Goal: Task Accomplishment & Management: Manage account settings

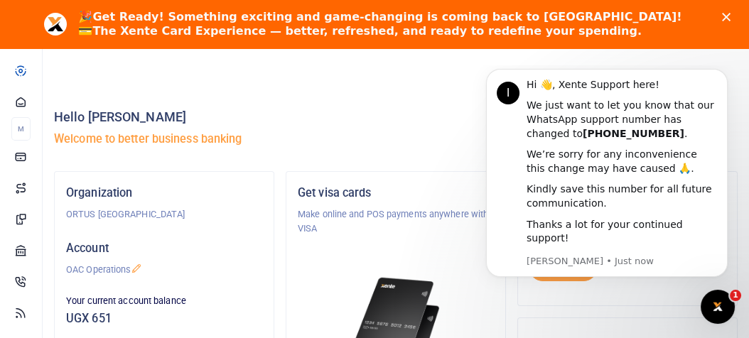
click at [381, 151] on div "Hello Beatrice Komuhangi Welcome to better business banking" at bounding box center [396, 131] width 684 height 81
click at [720, 77] on icon "Dismiss notification" at bounding box center [724, 73] width 8 height 8
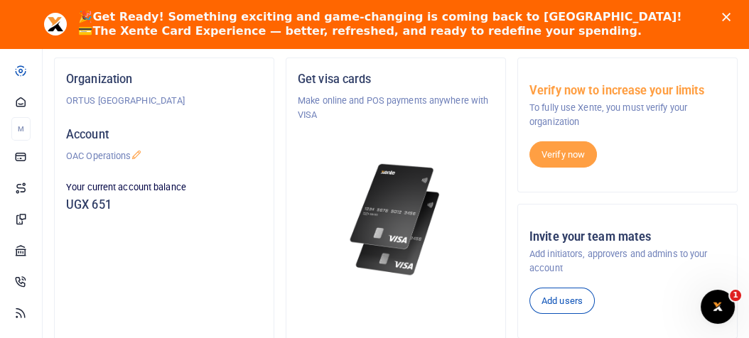
scroll to position [142, 0]
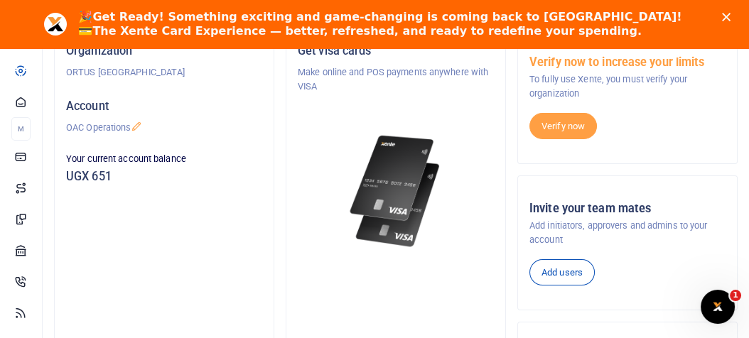
click at [122, 128] on p "OAC Operations" at bounding box center [164, 128] width 196 height 14
click at [137, 129] on icon at bounding box center [136, 126] width 11 height 11
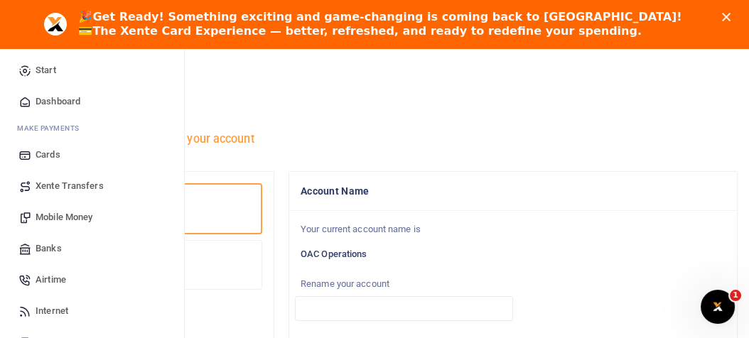
click at [63, 97] on span "Dashboard" at bounding box center [58, 102] width 45 height 14
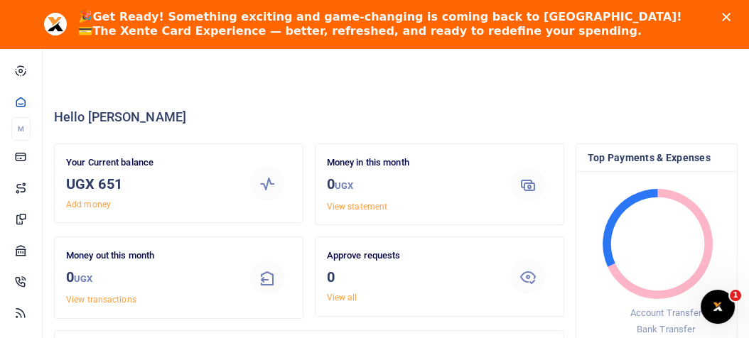
scroll to position [11, 11]
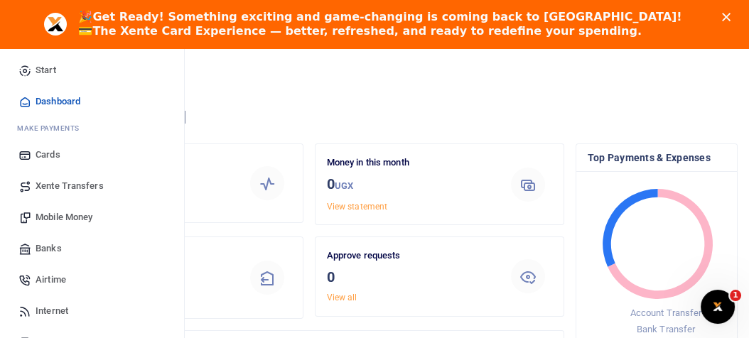
click at [51, 98] on span "Dashboard" at bounding box center [58, 102] width 45 height 14
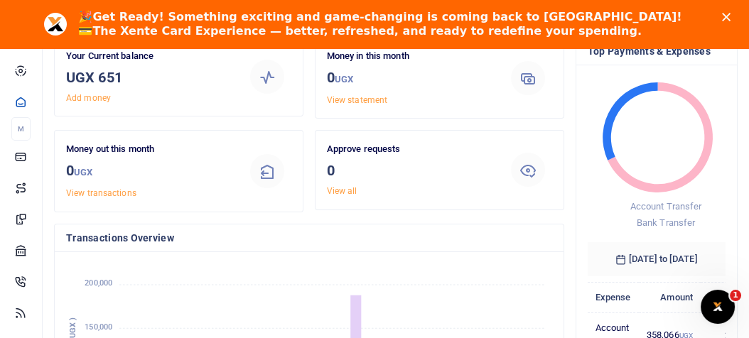
scroll to position [114, 0]
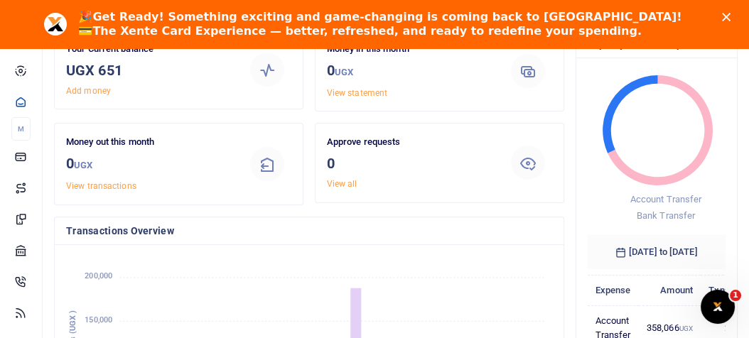
click at [48, 313] on div "Your Current balance UGX 651 Add money Money in this month 0 UGX View statement…" at bounding box center [309, 272] width 522 height 485
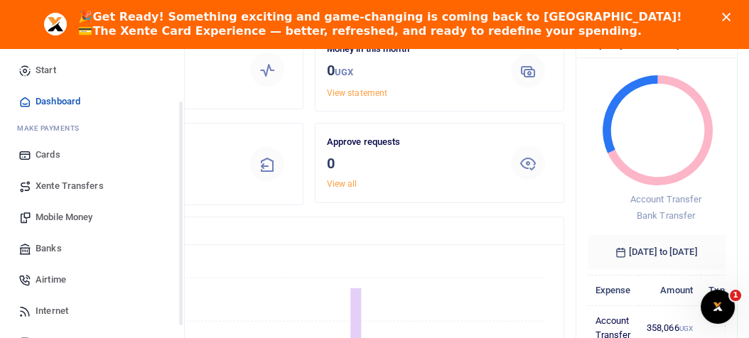
scroll to position [167, 0]
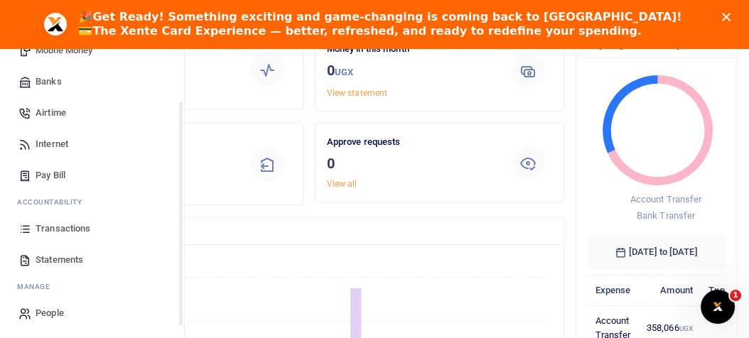
click at [180, 330] on div "Start Dashboard M ake Payments Cards Xente Transfers Mobile Money Banks Airtime…" at bounding box center [92, 108] width 184 height 464
click at [53, 311] on span "People" at bounding box center [50, 313] width 28 height 14
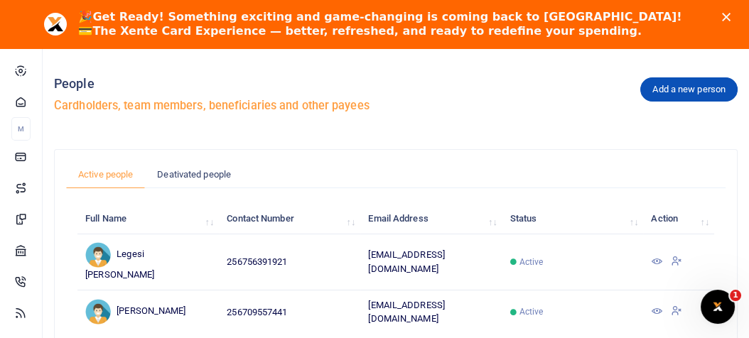
scroll to position [28, 0]
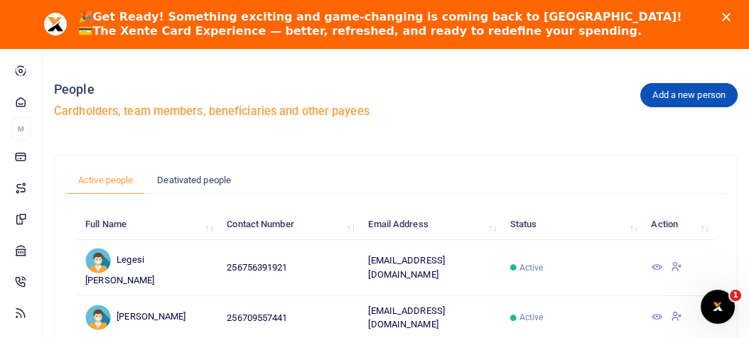
click at [44, 316] on div "Add a new person People Cardholders, team members, beneficiaries and other paye…" at bounding box center [396, 335] width 706 height 545
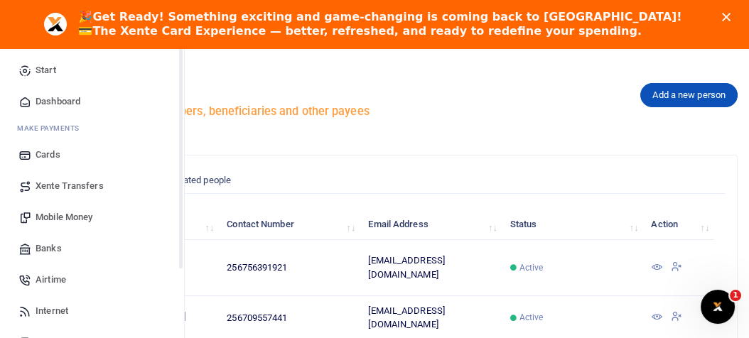
scroll to position [167, 0]
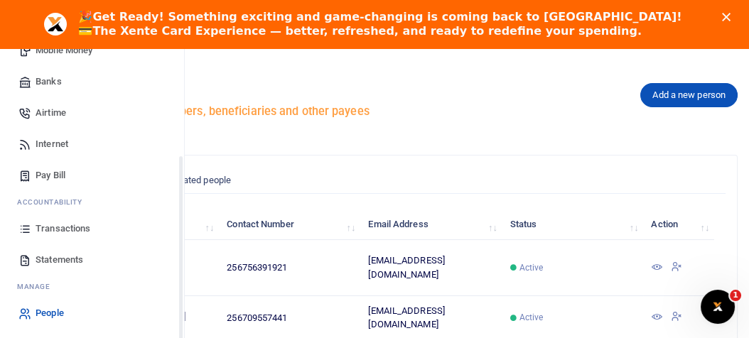
click at [178, 286] on div "Start Dashboard M ake Payments Cards Xente Transfers Mobile Money Banks Airtime…" at bounding box center [92, 108] width 184 height 464
click at [53, 311] on span "People" at bounding box center [50, 313] width 28 height 14
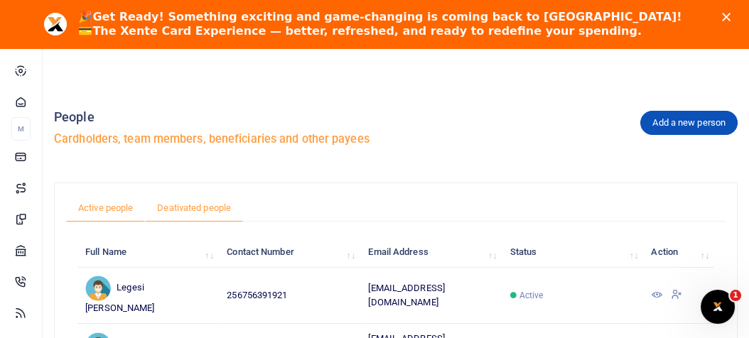
click at [201, 207] on link "Deativated people" at bounding box center [194, 208] width 98 height 27
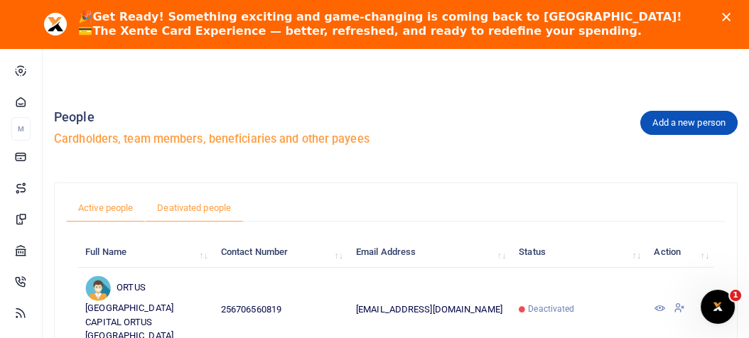
click at [107, 202] on link "Active people" at bounding box center [105, 208] width 79 height 27
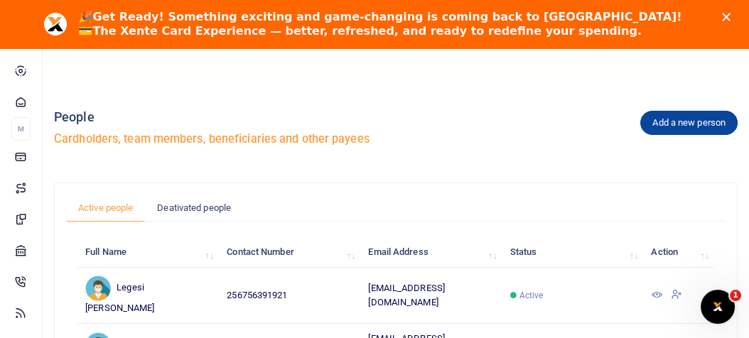
click at [672, 129] on link "Add a new person" at bounding box center [688, 123] width 97 height 24
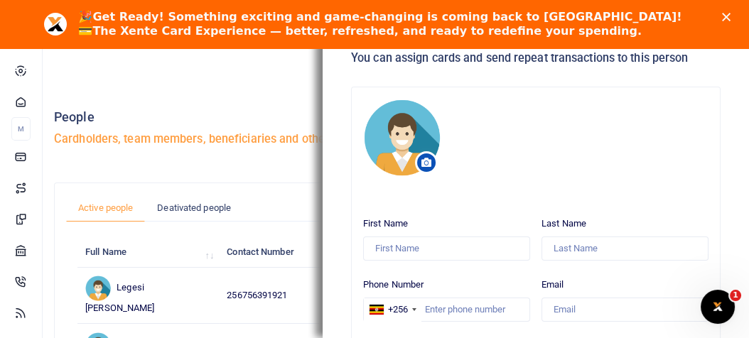
click at [730, 16] on icon "Close" at bounding box center [726, 17] width 9 height 9
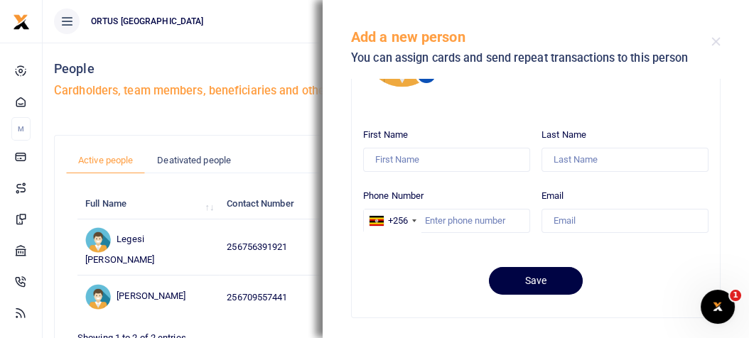
scroll to position [89, 0]
click at [718, 46] on div "Add a new person You can assign cards and send repeat transactions to this pers…" at bounding box center [536, 39] width 426 height 79
click at [713, 43] on button "Close" at bounding box center [715, 41] width 9 height 9
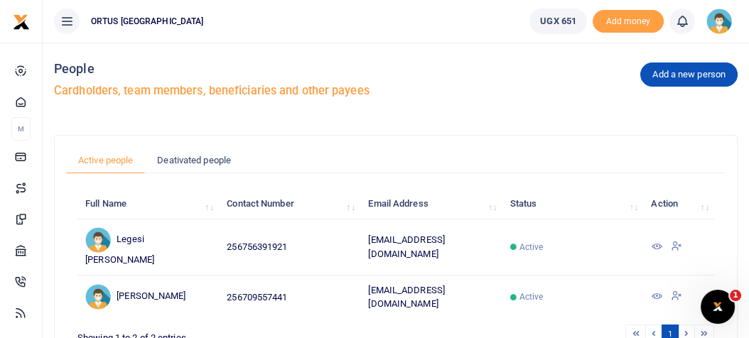
click at [724, 21] on img at bounding box center [719, 22] width 26 height 26
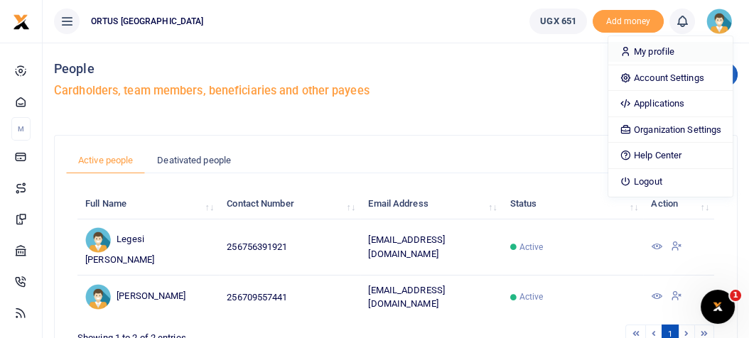
click at [686, 55] on link "My profile" at bounding box center [670, 52] width 124 height 20
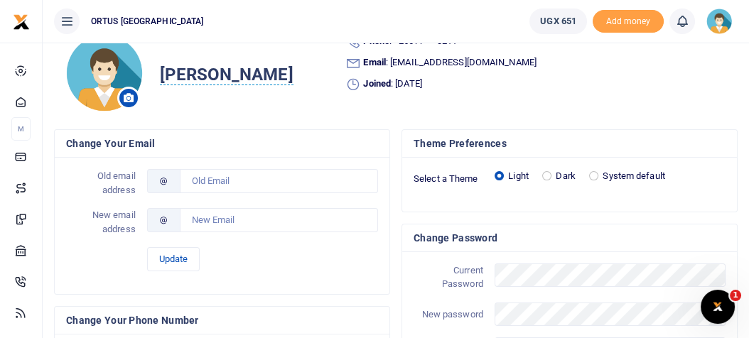
scroll to position [6, 0]
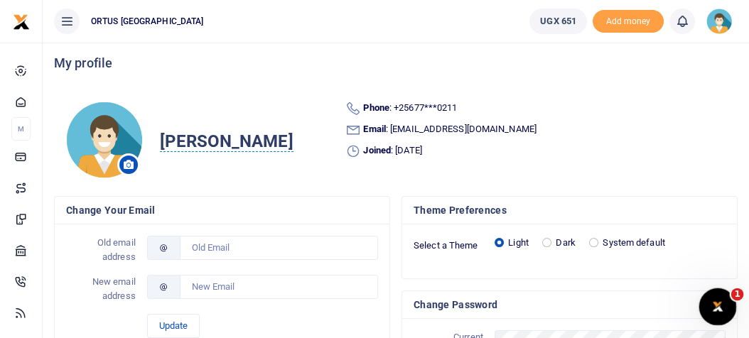
click at [716, 312] on icon "Open Intercom Messenger" at bounding box center [715, 304] width 23 height 23
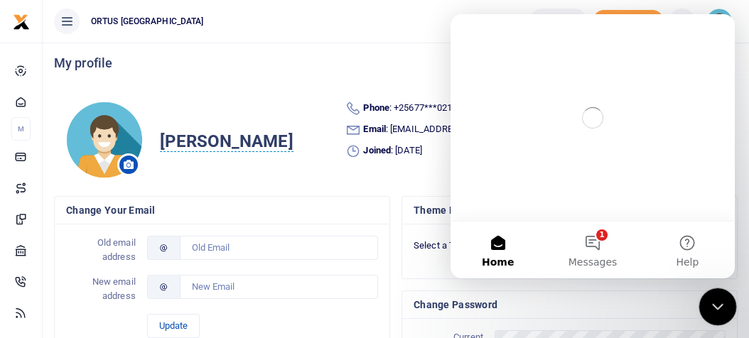
scroll to position [0, 0]
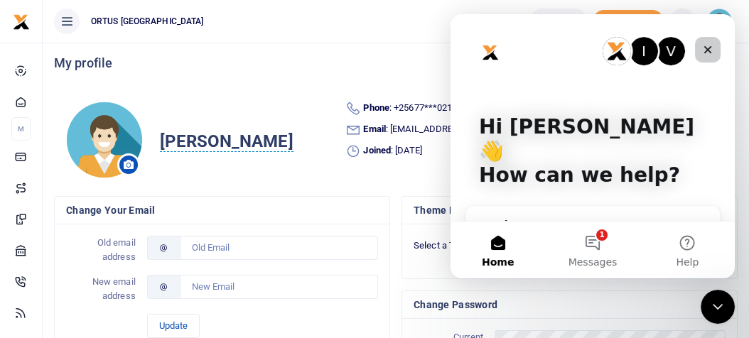
click at [707, 58] on div "Close" at bounding box center [708, 50] width 26 height 26
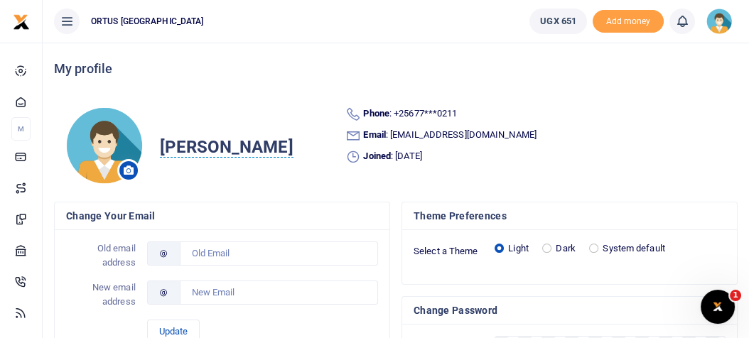
click at [70, 16] on icon at bounding box center [67, 22] width 14 height 16
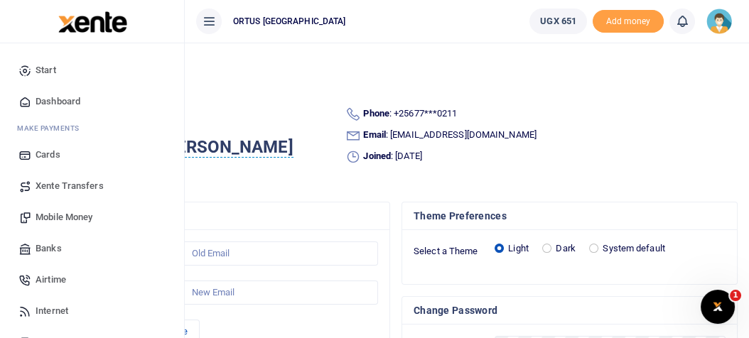
click at [216, 20] on button at bounding box center [209, 22] width 26 height 26
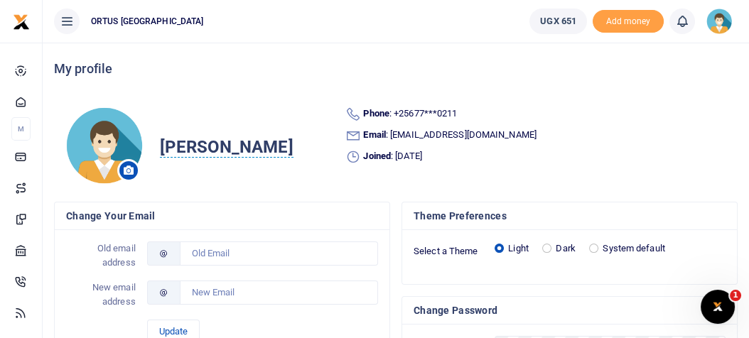
click at [684, 24] on icon at bounding box center [682, 22] width 14 height 16
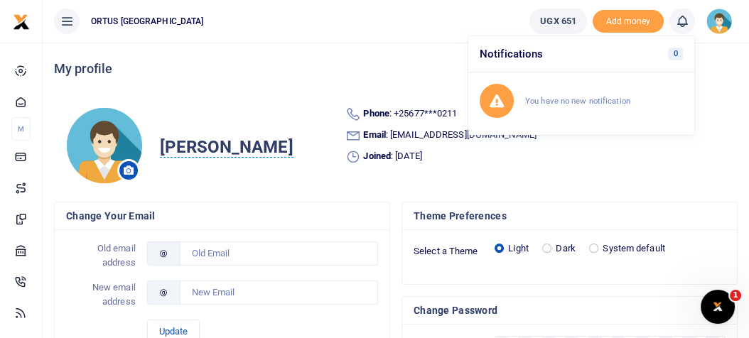
click at [684, 24] on icon at bounding box center [682, 22] width 14 height 16
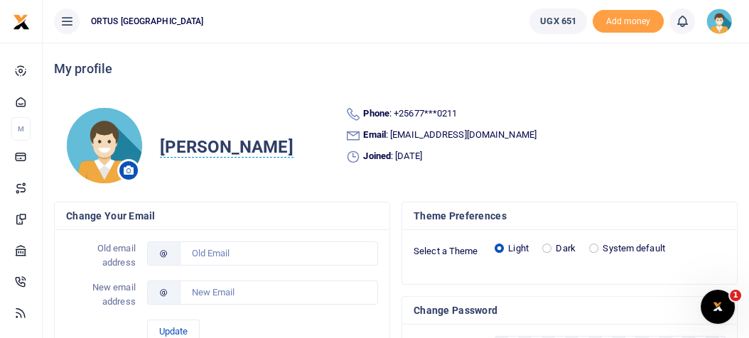
click at [684, 24] on icon at bounding box center [682, 22] width 14 height 16
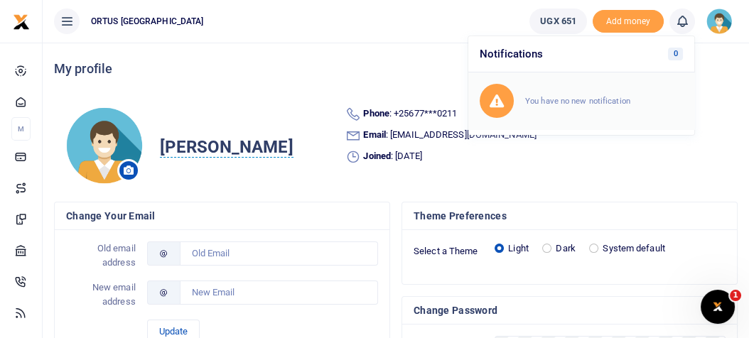
click at [625, 98] on small "You have no new notification" at bounding box center [577, 101] width 105 height 10
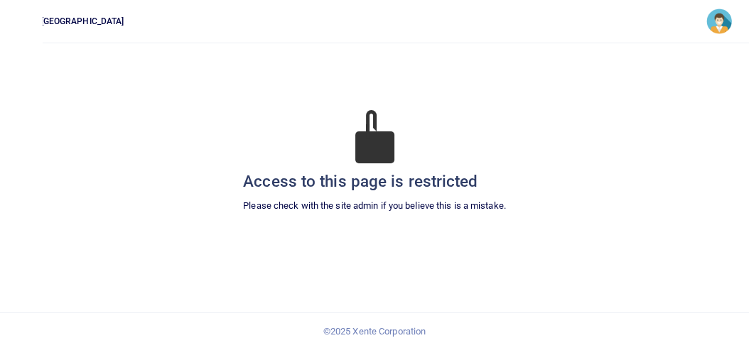
click at [38, 21] on div at bounding box center [21, 21] width 43 height 43
click at [718, 23] on img at bounding box center [719, 22] width 26 height 26
click at [383, 60] on div "Access to this page is restricted Please check with the site admin if you belie…" at bounding box center [374, 178] width 726 height 271
drag, startPoint x: 28, startPoint y: 27, endPoint x: 66, endPoint y: -22, distance: 62.3
click at [66, 0] on html "Beatrice Komuhangi OAC Operations Current plan STARTER Help Center" at bounding box center [374, 175] width 749 height 350
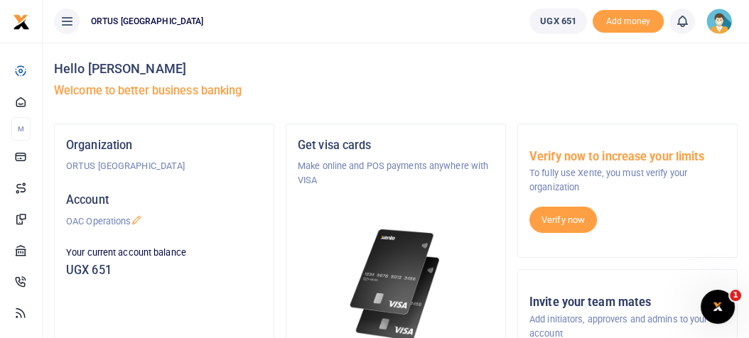
click at [716, 21] on img at bounding box center [719, 22] width 26 height 26
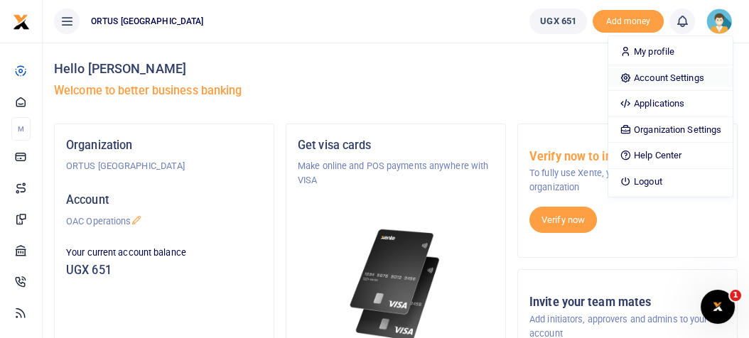
click at [686, 78] on link "Account Settings" at bounding box center [670, 78] width 124 height 20
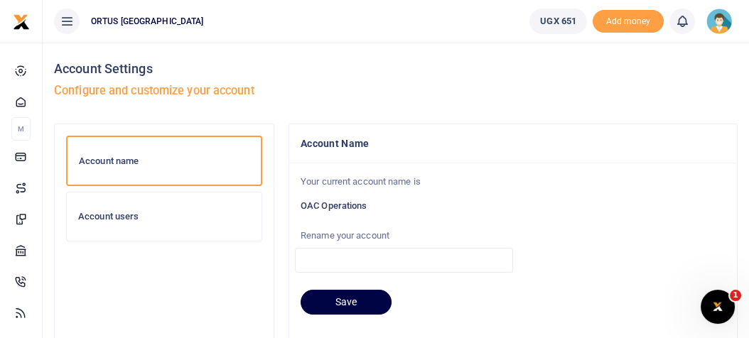
click at [209, 221] on div "Account users" at bounding box center [164, 217] width 195 height 48
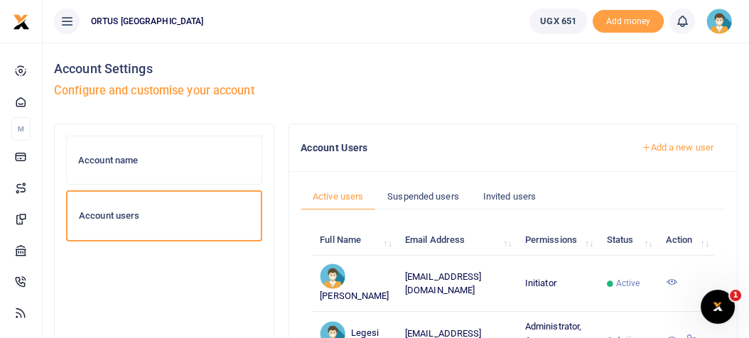
click at [685, 149] on link "Add a new user" at bounding box center [677, 148] width 97 height 24
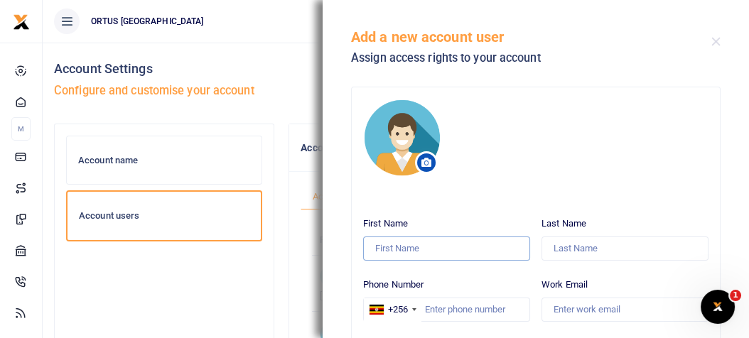
click at [455, 249] on input "First Name" at bounding box center [446, 249] width 167 height 24
type input "Jjingo"
click at [583, 252] on input "Last Name" at bounding box center [624, 249] width 167 height 24
type input "K"
click at [568, 245] on input "Last Name" at bounding box center [624, 249] width 167 height 24
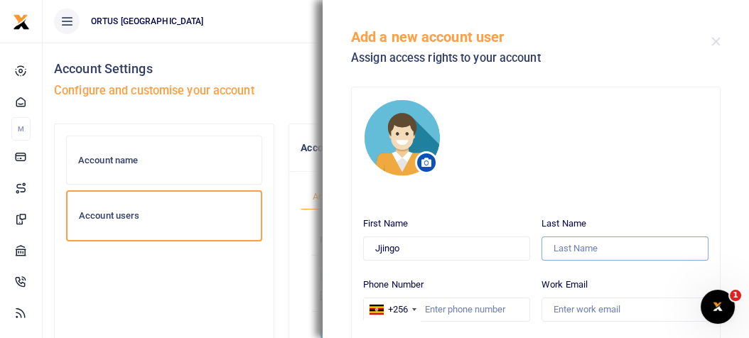
paste input "Kisakye"
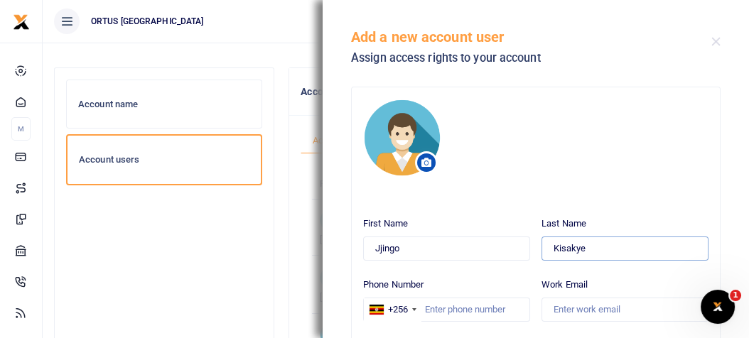
scroll to position [85, 0]
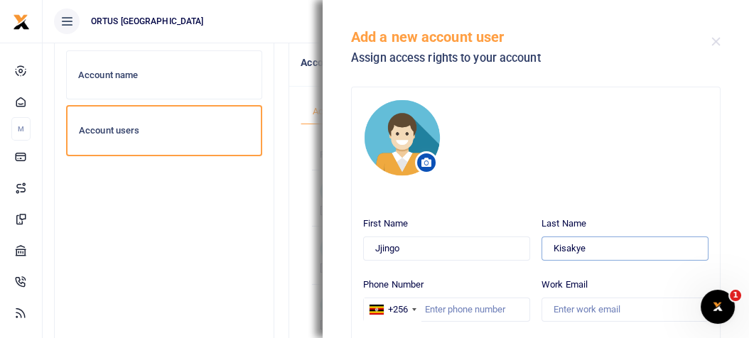
type input "Kisakye"
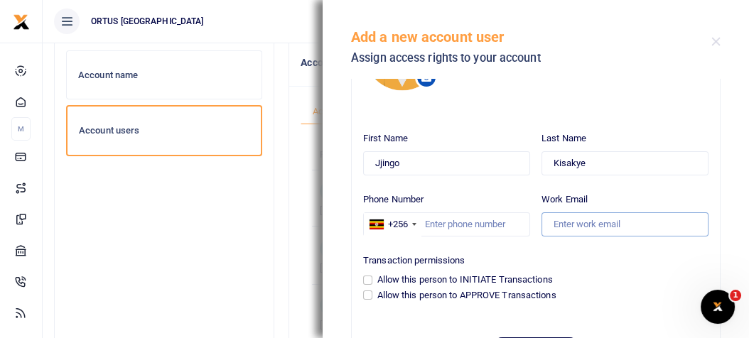
click at [598, 220] on input "Work Email" at bounding box center [624, 224] width 167 height 24
click at [557, 220] on input "Work Email" at bounding box center [624, 224] width 167 height 24
paste input "tech@ortusafrica.com"
type input "tech@ortusafrica.com"
click at [501, 223] on input "Phone Number" at bounding box center [446, 224] width 167 height 24
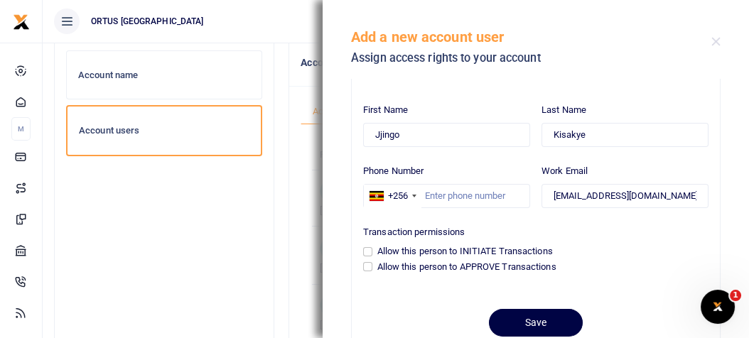
scroll to position [142, 0]
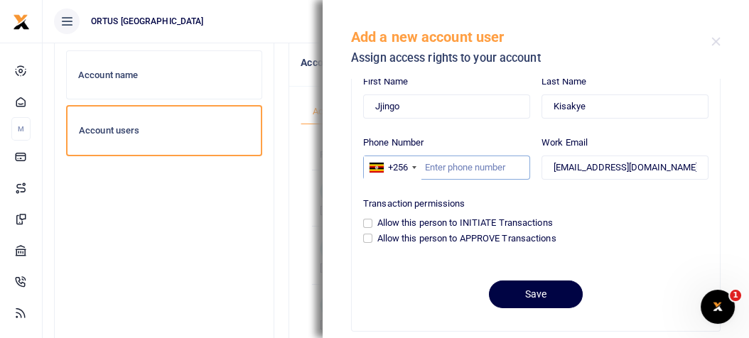
click at [467, 165] on input "Phone Number" at bounding box center [446, 168] width 167 height 24
click at [370, 236] on input "Allow this person to APPROVE Transactions" at bounding box center [367, 238] width 9 height 9
checkbox input "true"
click at [463, 168] on input "Phone Number" at bounding box center [446, 168] width 167 height 24
type input "784303487"
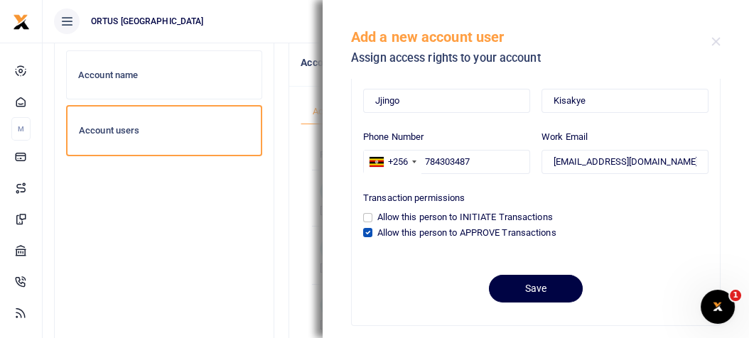
scroll to position [156, 0]
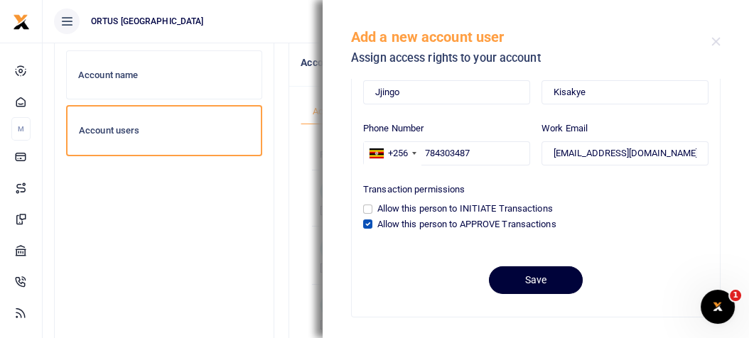
click at [534, 276] on button "Save" at bounding box center [536, 280] width 94 height 28
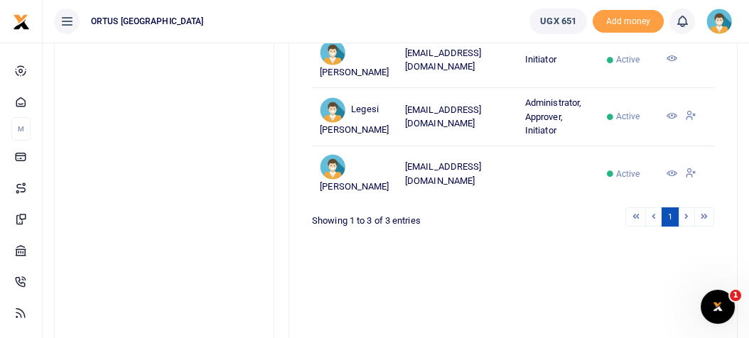
scroll to position [237, 0]
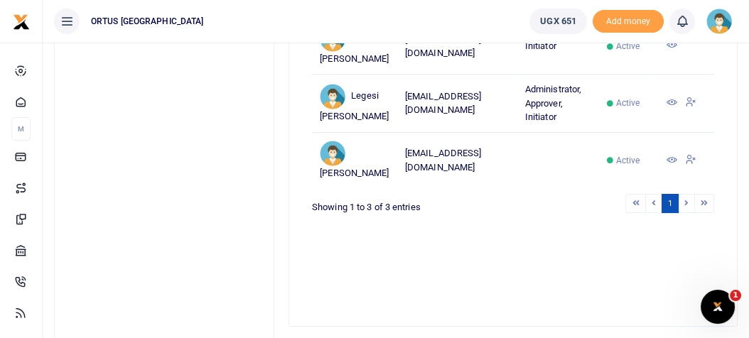
click at [687, 213] on li at bounding box center [687, 203] width 16 height 19
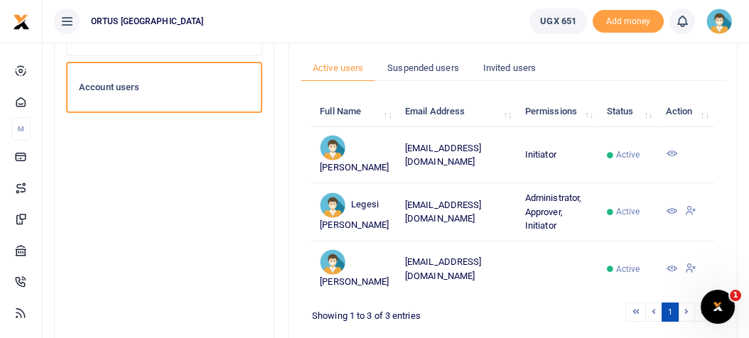
scroll to position [124, 0]
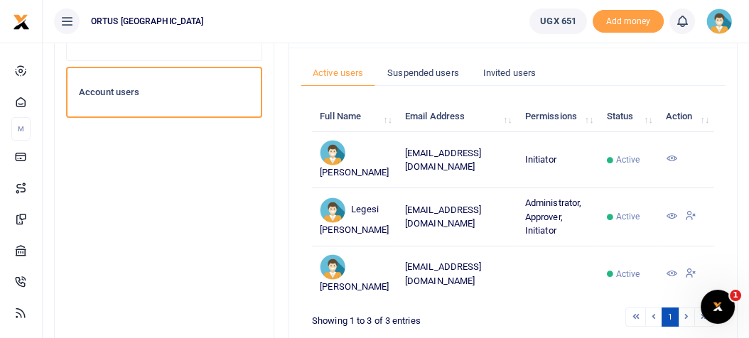
click at [423, 121] on th "Email Address" at bounding box center [457, 117] width 120 height 31
click at [552, 119] on th "Permissions" at bounding box center [558, 117] width 82 height 31
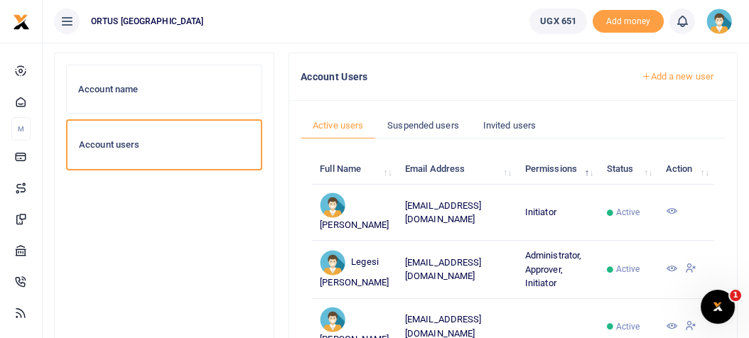
scroll to position [58, 0]
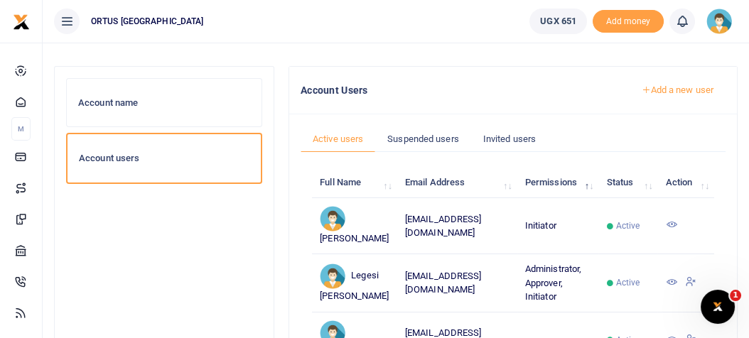
click at [187, 109] on div "Account name" at bounding box center [164, 103] width 195 height 48
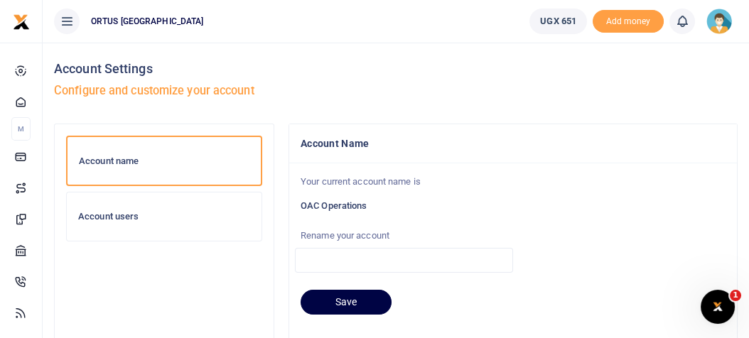
click at [132, 216] on h6 "Account users" at bounding box center [164, 216] width 172 height 11
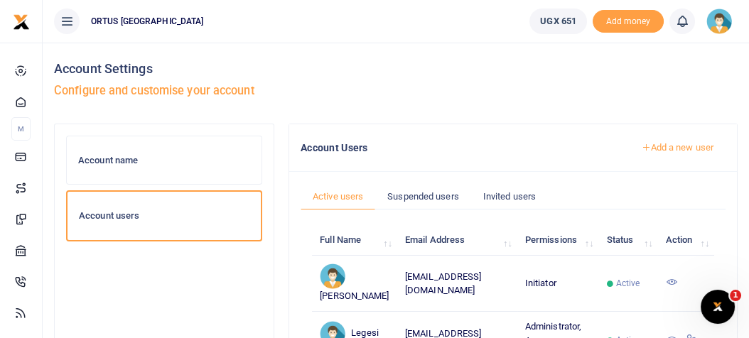
click at [139, 156] on h6 "Account name" at bounding box center [164, 160] width 172 height 11
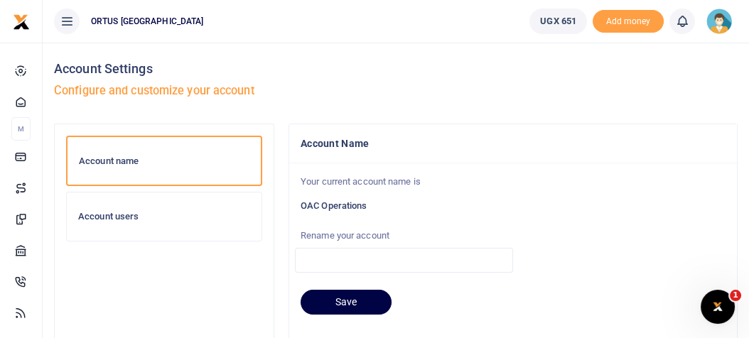
click at [162, 223] on div "Account users" at bounding box center [164, 217] width 195 height 48
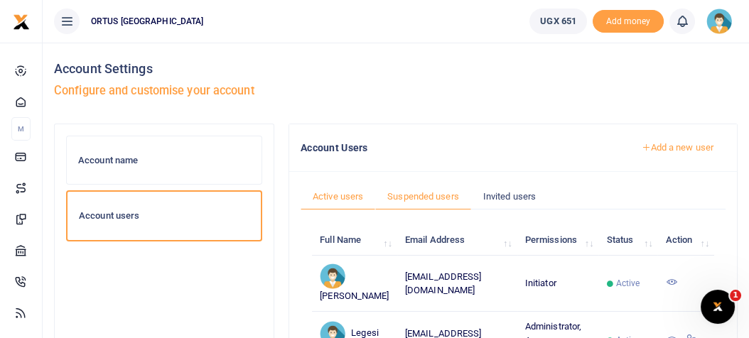
click at [439, 197] on link "Suspended users" at bounding box center [423, 196] width 96 height 27
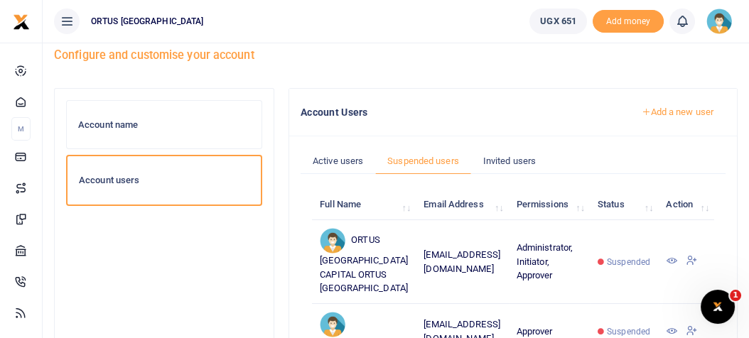
scroll to position [56, 0]
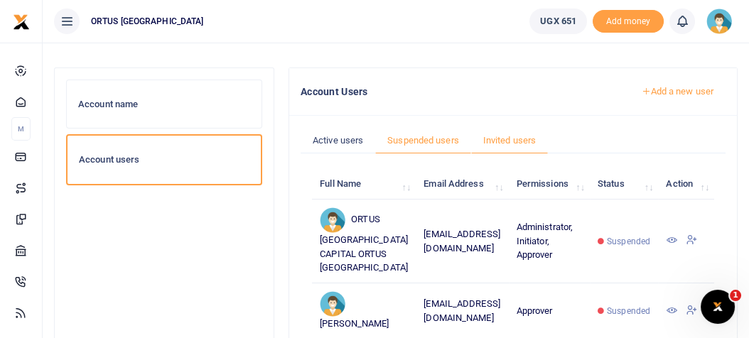
click at [519, 136] on link "Invited users" at bounding box center [509, 140] width 77 height 27
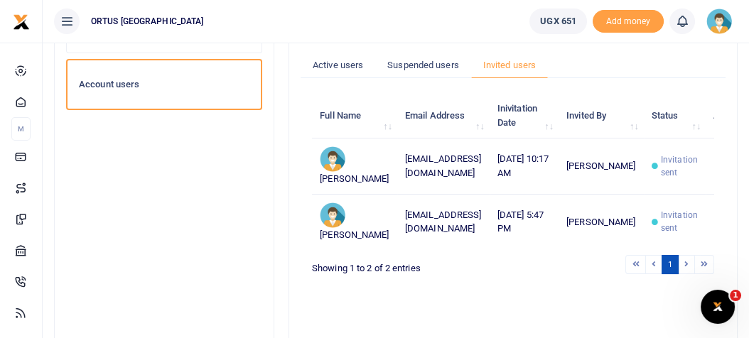
scroll to position [142, 0]
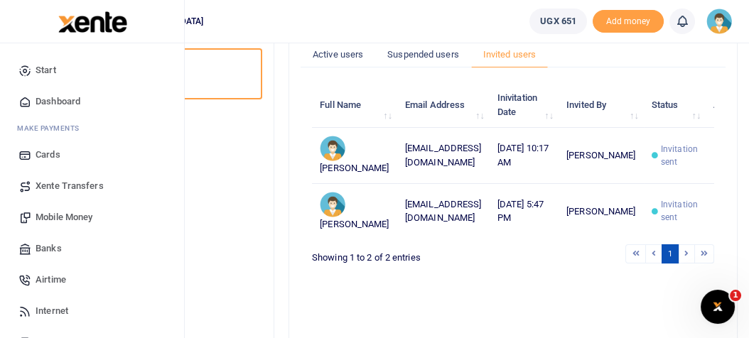
click at [99, 191] on span "Xente Transfers" at bounding box center [70, 186] width 68 height 14
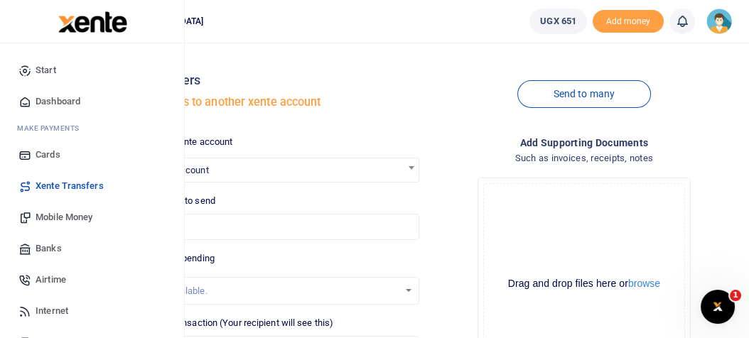
click at [58, 72] on link "Start" at bounding box center [91, 70] width 161 height 31
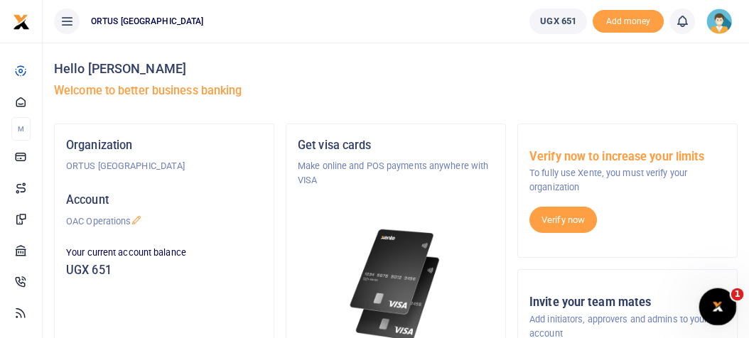
click at [726, 301] on icon "Open Intercom Messenger" at bounding box center [715, 304] width 23 height 23
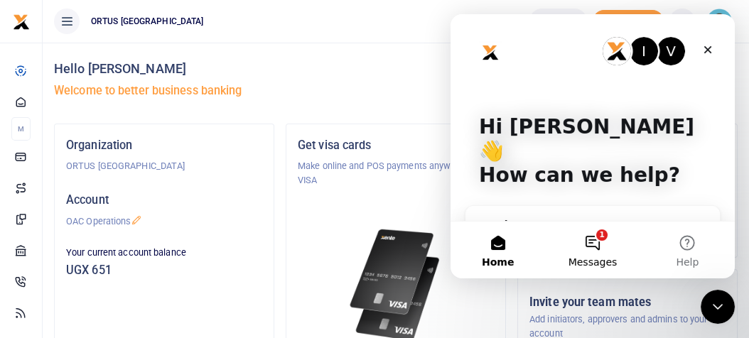
click at [600, 247] on button "1 Messages" at bounding box center [592, 250] width 95 height 57
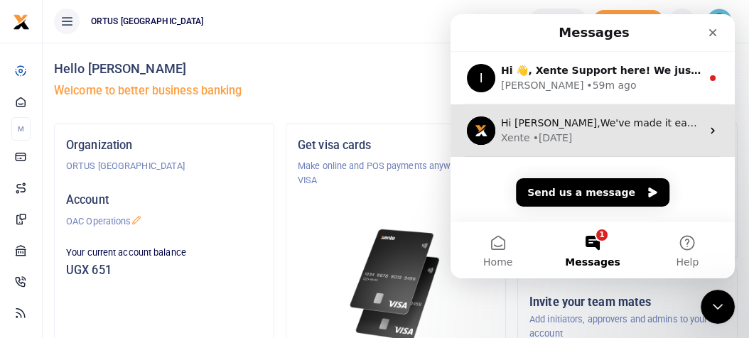
click at [605, 138] on div "Xente • [DATE]" at bounding box center [601, 138] width 200 height 15
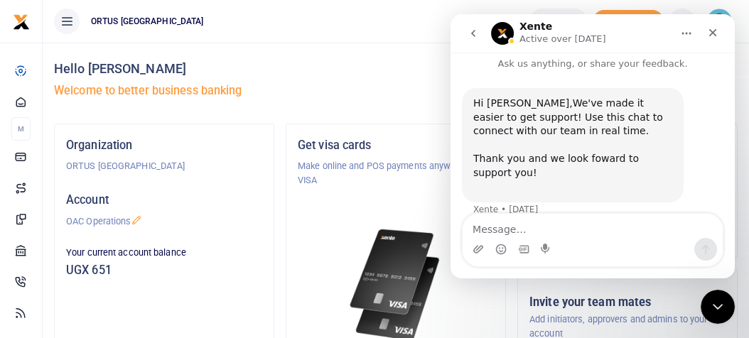
scroll to position [25, 0]
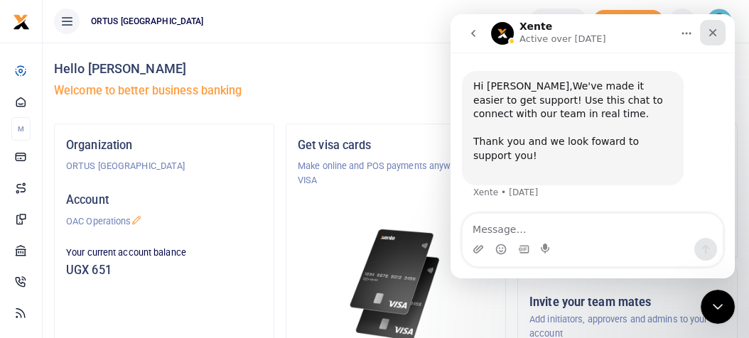
click at [716, 34] on icon "Close" at bounding box center [712, 32] width 11 height 11
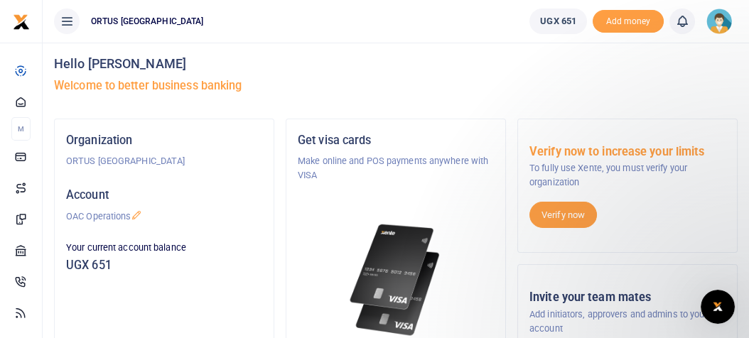
scroll to position [0, 0]
